Goal: Transaction & Acquisition: Obtain resource

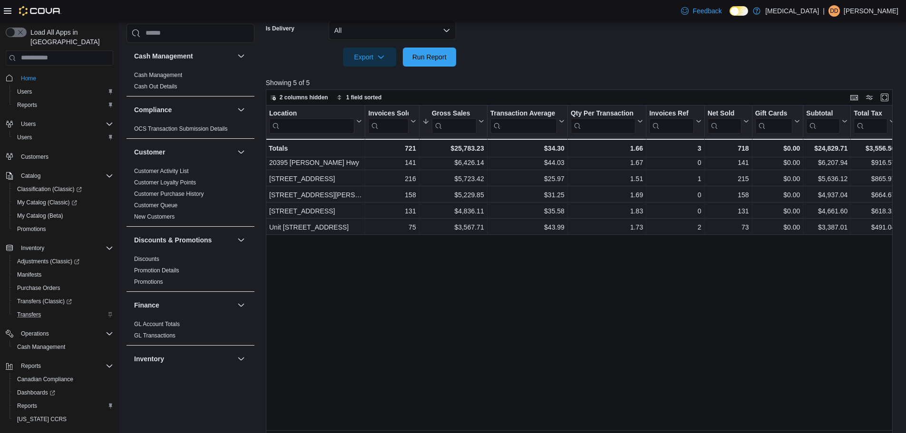
scroll to position [497, 0]
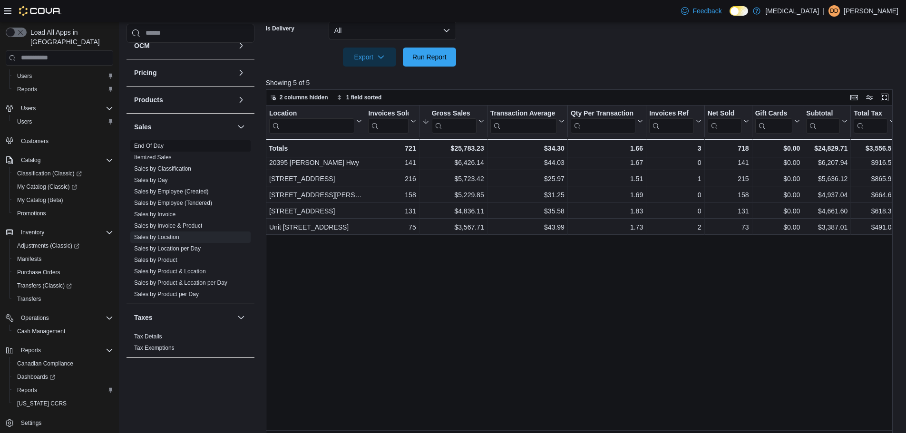
click at [147, 146] on link "End Of Day" at bounding box center [148, 146] width 29 height 7
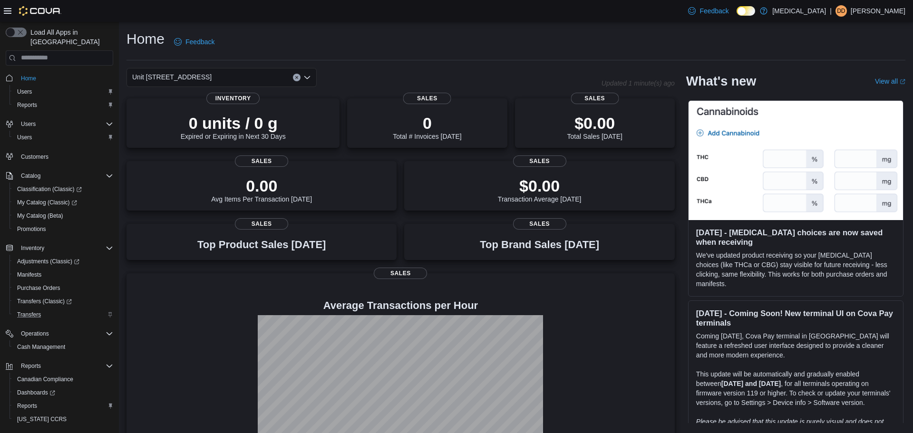
scroll to position [16, 0]
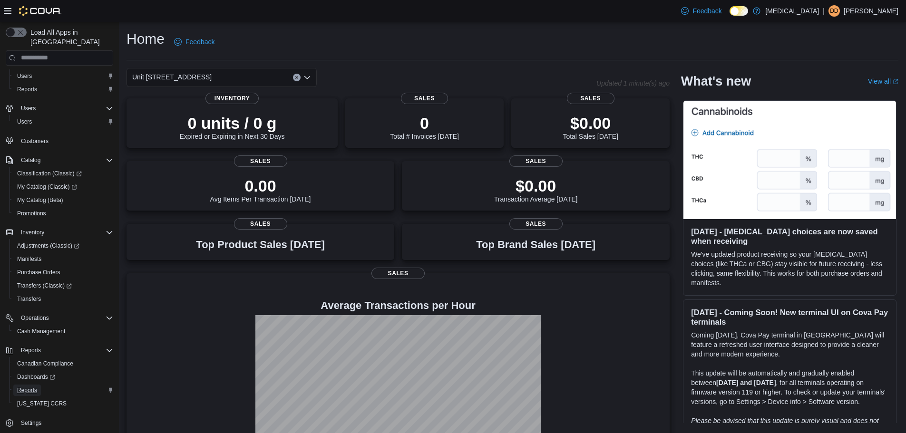
click at [35, 387] on span "Reports" at bounding box center [27, 391] width 20 height 8
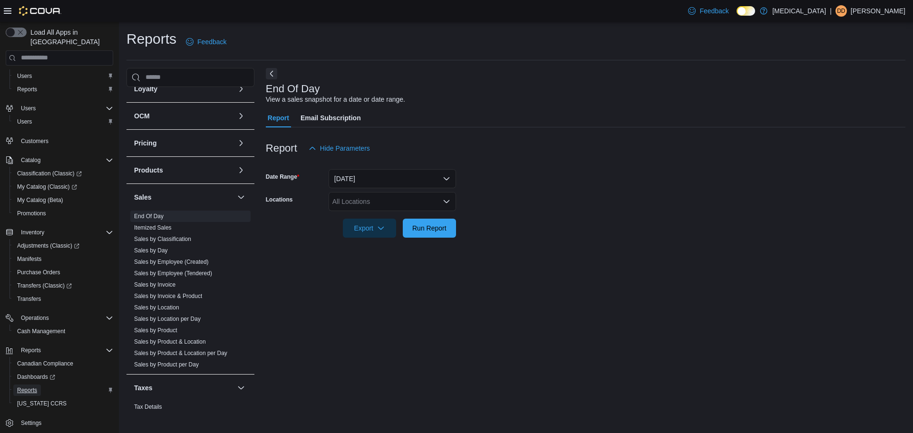
scroll to position [476, 0]
click at [153, 212] on link "End Of Day" at bounding box center [148, 211] width 29 height 7
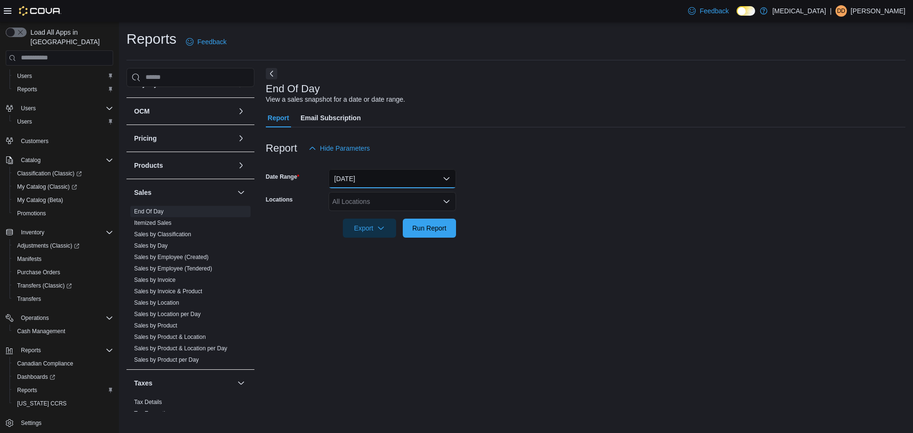
click at [356, 177] on button "[DATE]" at bounding box center [392, 178] width 127 height 19
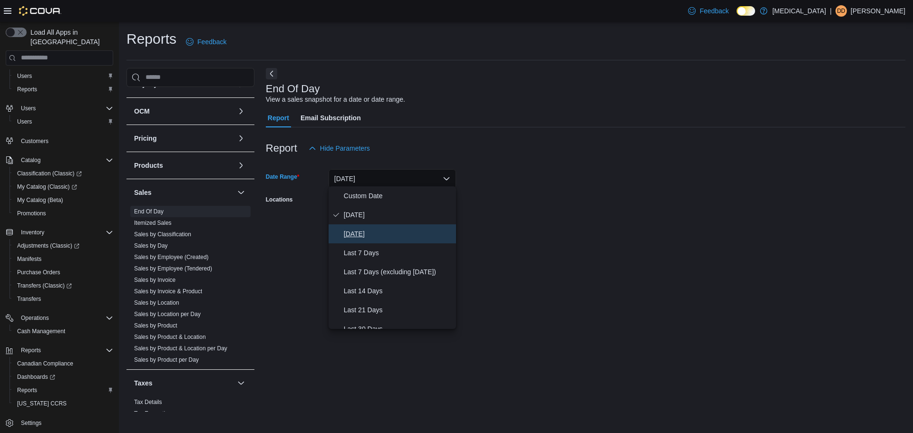
click at [370, 229] on span "[DATE]" at bounding box center [398, 233] width 108 height 11
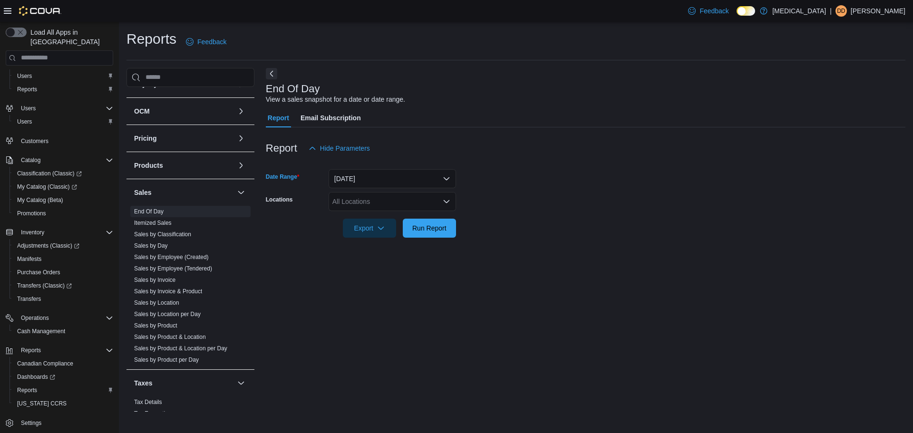
click at [398, 199] on div "All Locations" at bounding box center [392, 201] width 127 height 19
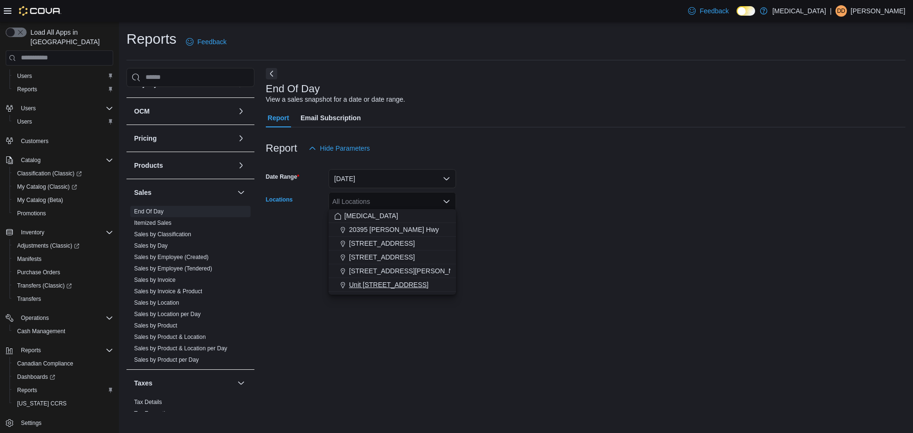
click at [383, 287] on span "Unit [STREET_ADDRESS]" at bounding box center [388, 285] width 79 height 10
click at [315, 289] on div "End Of Day View a sales snapshot for a date or date range. Report Email Subscri…" at bounding box center [586, 240] width 640 height 344
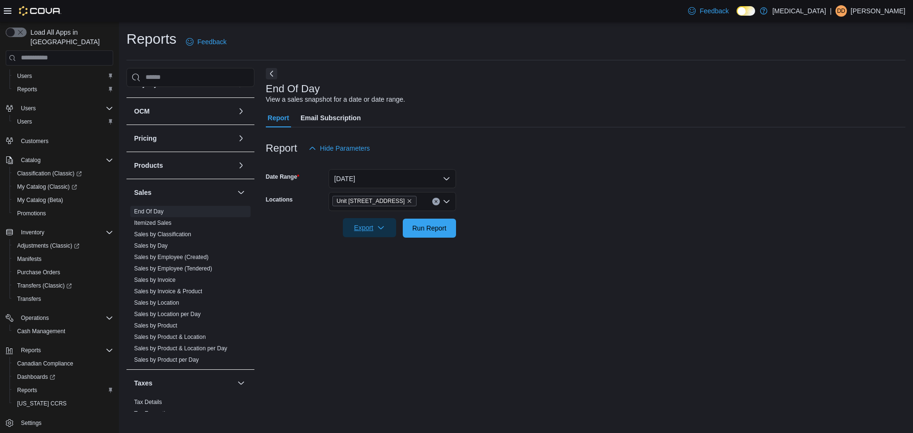
click at [366, 230] on span "Export" at bounding box center [370, 227] width 42 height 19
click at [369, 264] on span "Export to Pdf" at bounding box center [372, 265] width 43 height 8
